Goal: Task Accomplishment & Management: Use online tool/utility

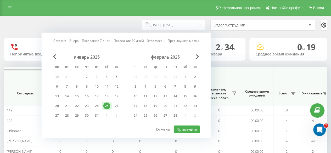
click at [61, 41] on link "Сегодня" at bounding box center [59, 40] width 13 height 5
drag, startPoint x: 179, startPoint y: 129, endPoint x: 212, endPoint y: 135, distance: 34.1
click at [179, 129] on button "Применить" at bounding box center [187, 130] width 26 height 8
type input "[DATE] - [DATE]"
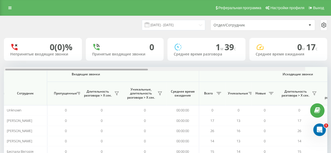
drag, startPoint x: 135, startPoint y: 70, endPoint x: 188, endPoint y: 71, distance: 53.2
click at [184, 70] on div at bounding box center [143, 69] width 323 height 4
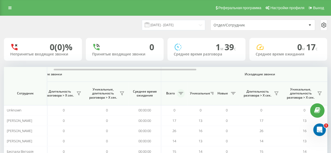
click at [182, 91] on button at bounding box center [181, 93] width 8 height 8
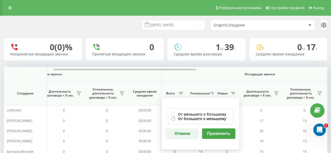
click at [193, 117] on label "От большего к меньшему" at bounding box center [200, 119] width 59 height 4
radio input "true"
click at [217, 134] on button "Применить" at bounding box center [218, 134] width 33 height 10
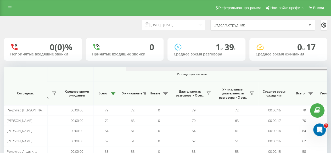
scroll to position [0, 407]
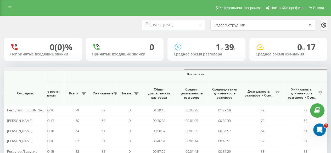
drag, startPoint x: 136, startPoint y: 69, endPoint x: 335, endPoint y: 43, distance: 201.0
click at [331, 44] on html "[DOMAIN_NAME] Проекты [DOMAIN_NAME] Дашборд Центр обращений Аналитика Ваши отче…" at bounding box center [165, 76] width 331 height 153
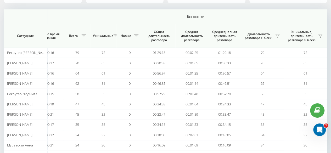
scroll to position [52, 0]
